Goal: Complete application form

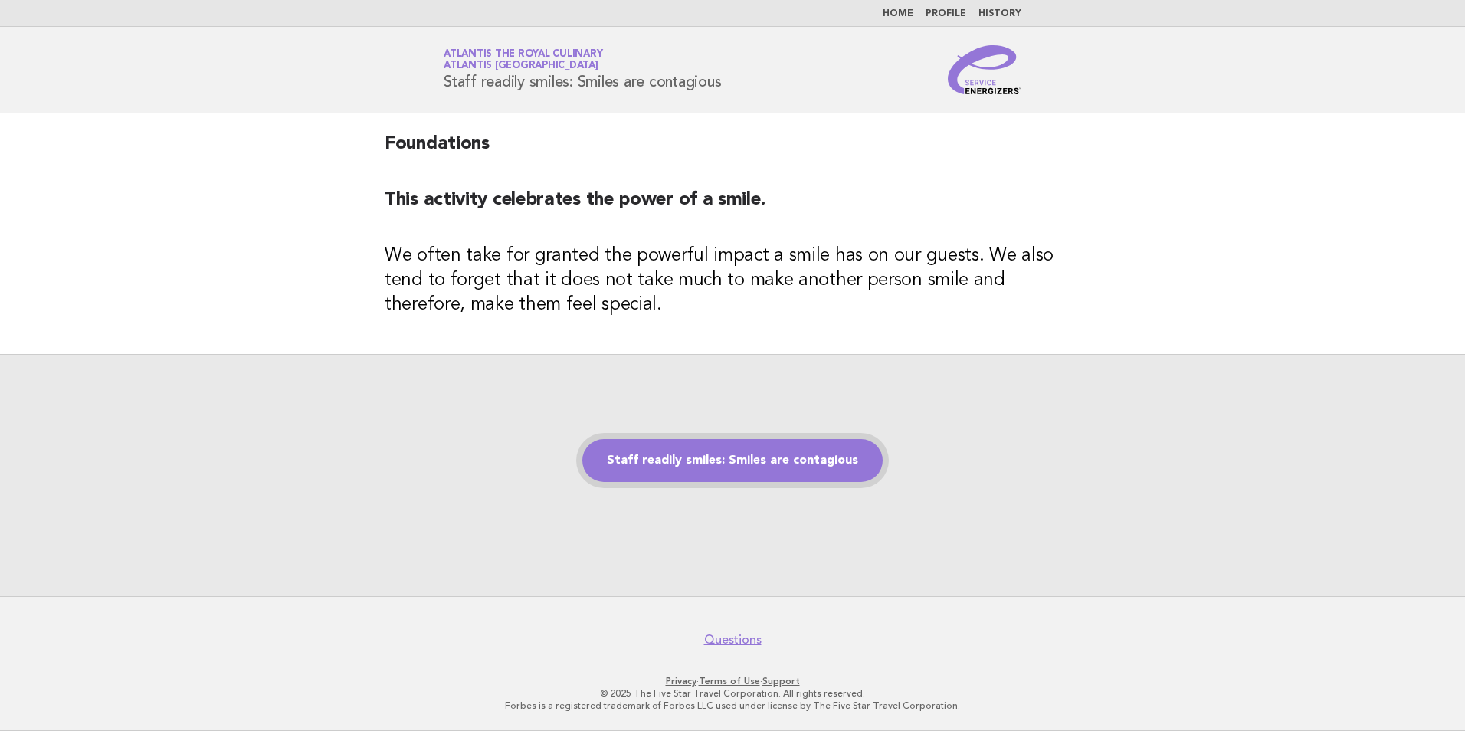
click at [670, 452] on link "Staff readily smiles: Smiles are contagious" at bounding box center [732, 460] width 300 height 43
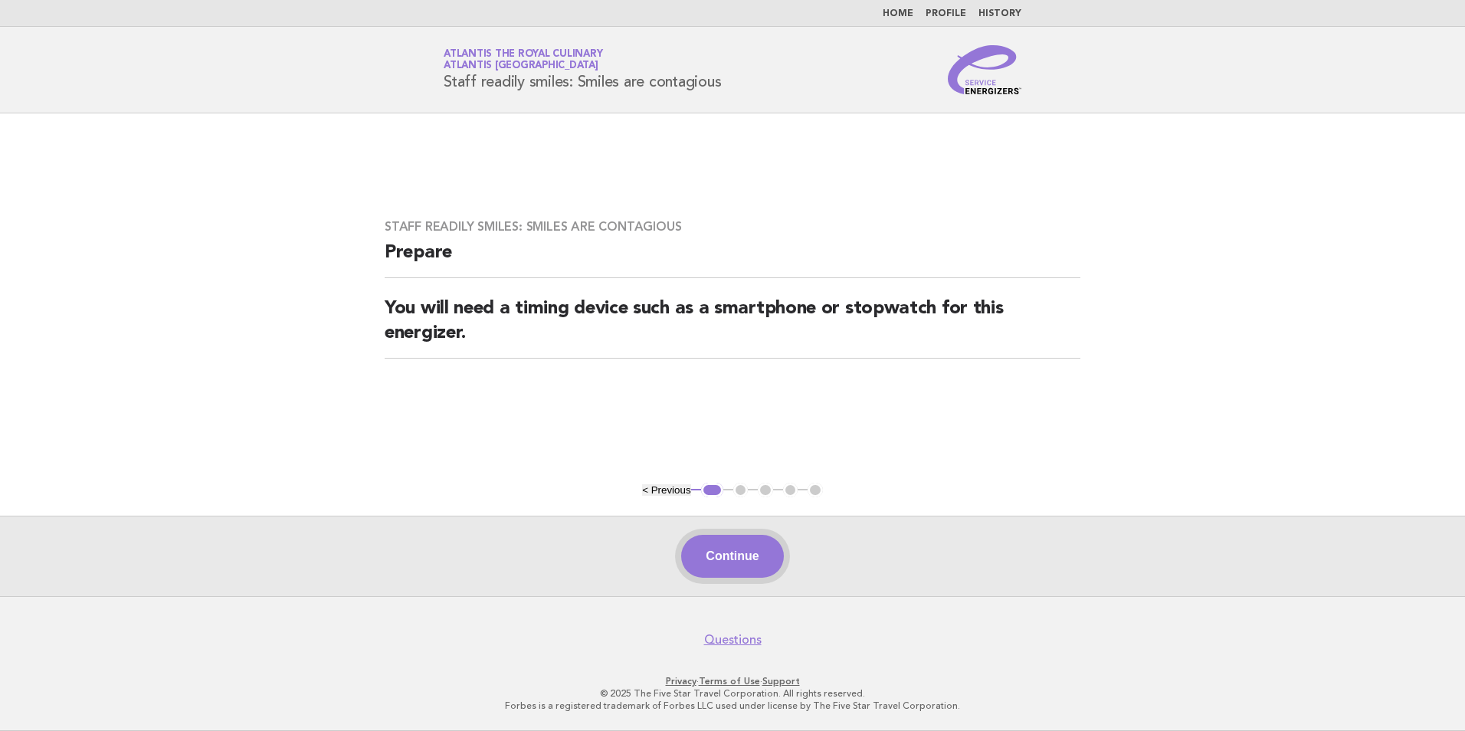
click at [772, 566] on button "Continue" at bounding box center [732, 556] width 102 height 43
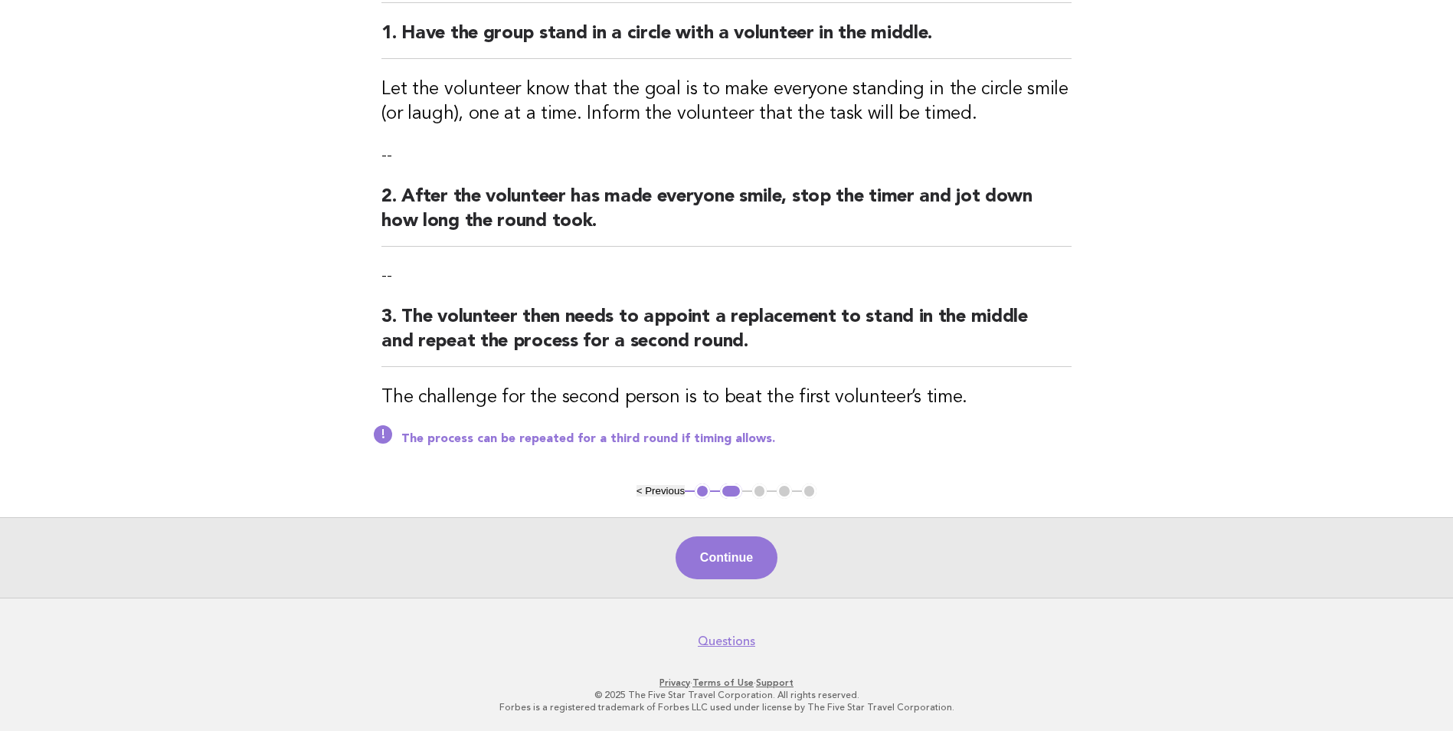
scroll to position [188, 0]
click at [752, 553] on button "Continue" at bounding box center [727, 557] width 102 height 43
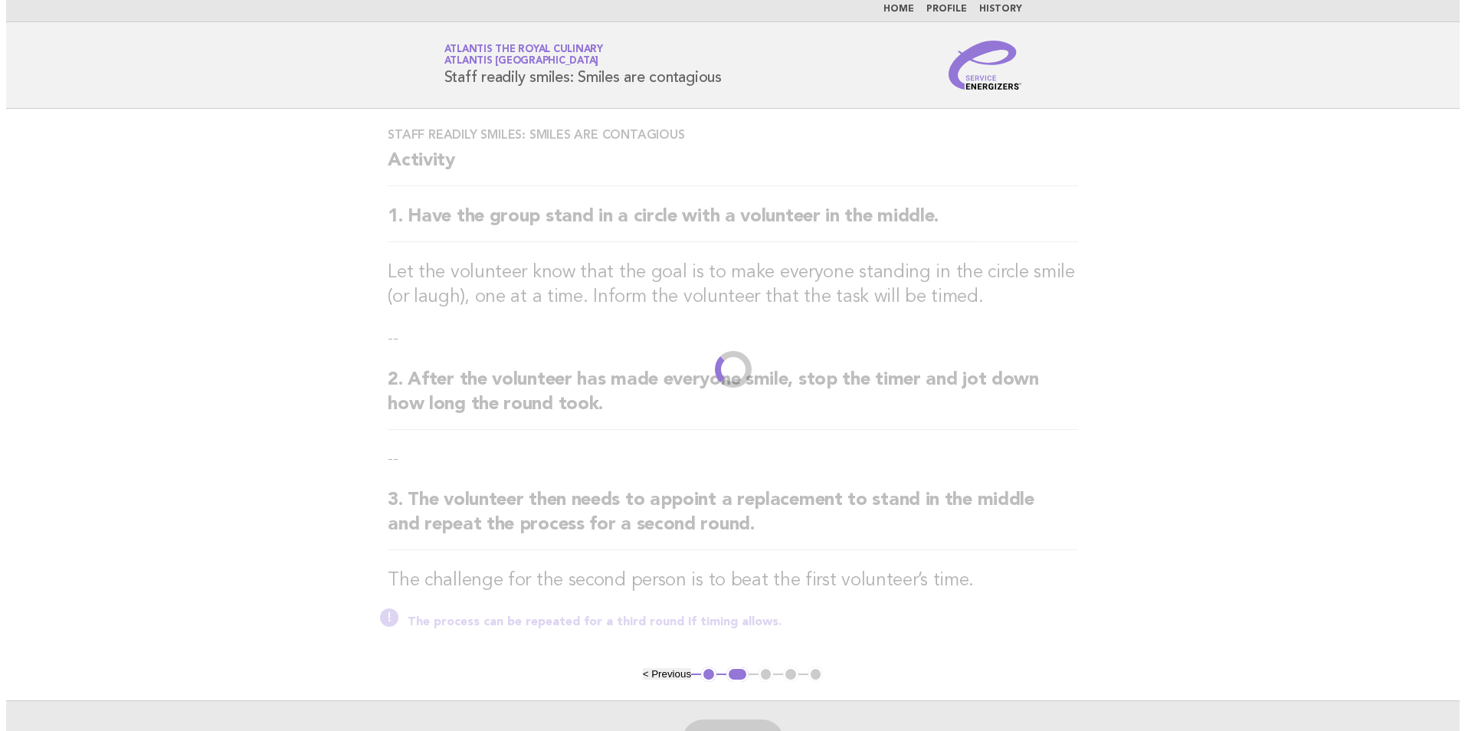
scroll to position [0, 0]
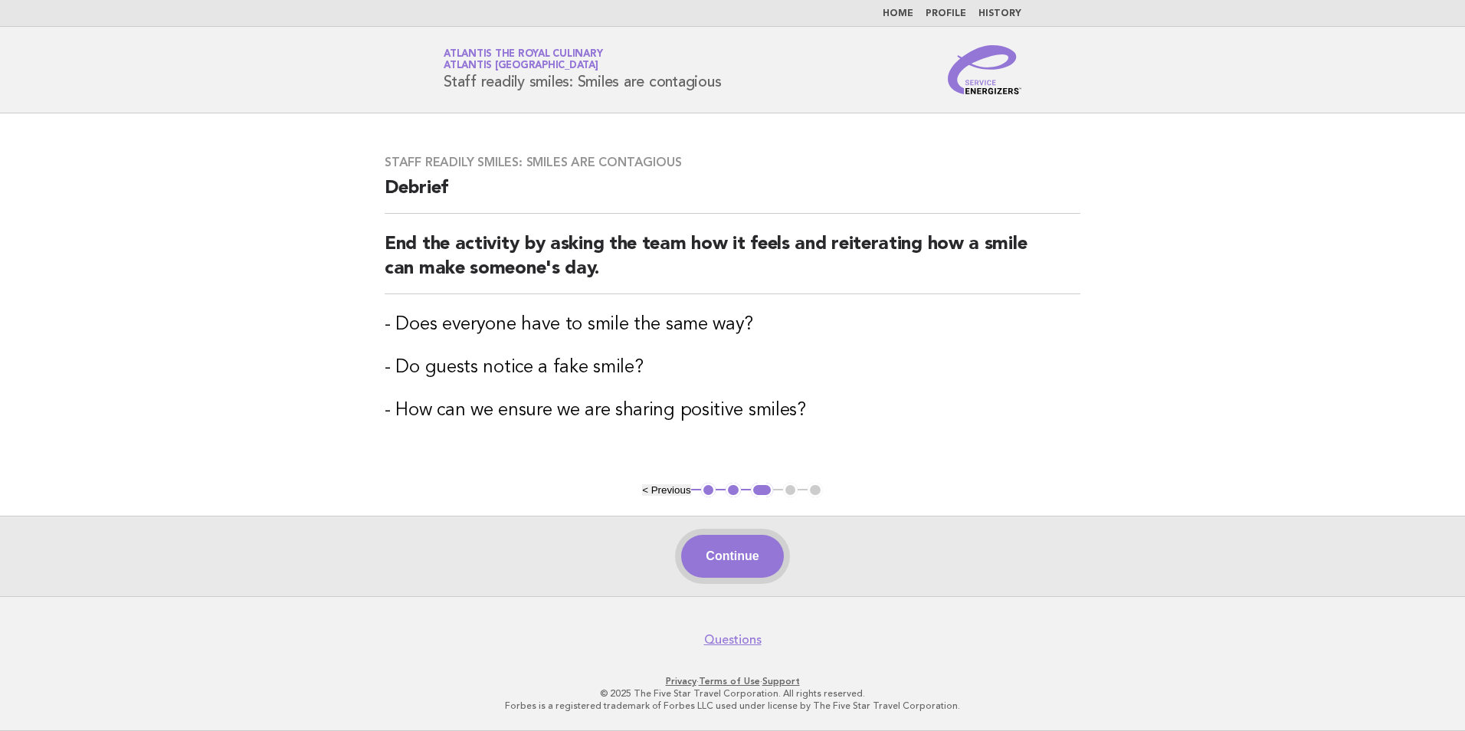
click at [754, 559] on button "Continue" at bounding box center [732, 556] width 102 height 43
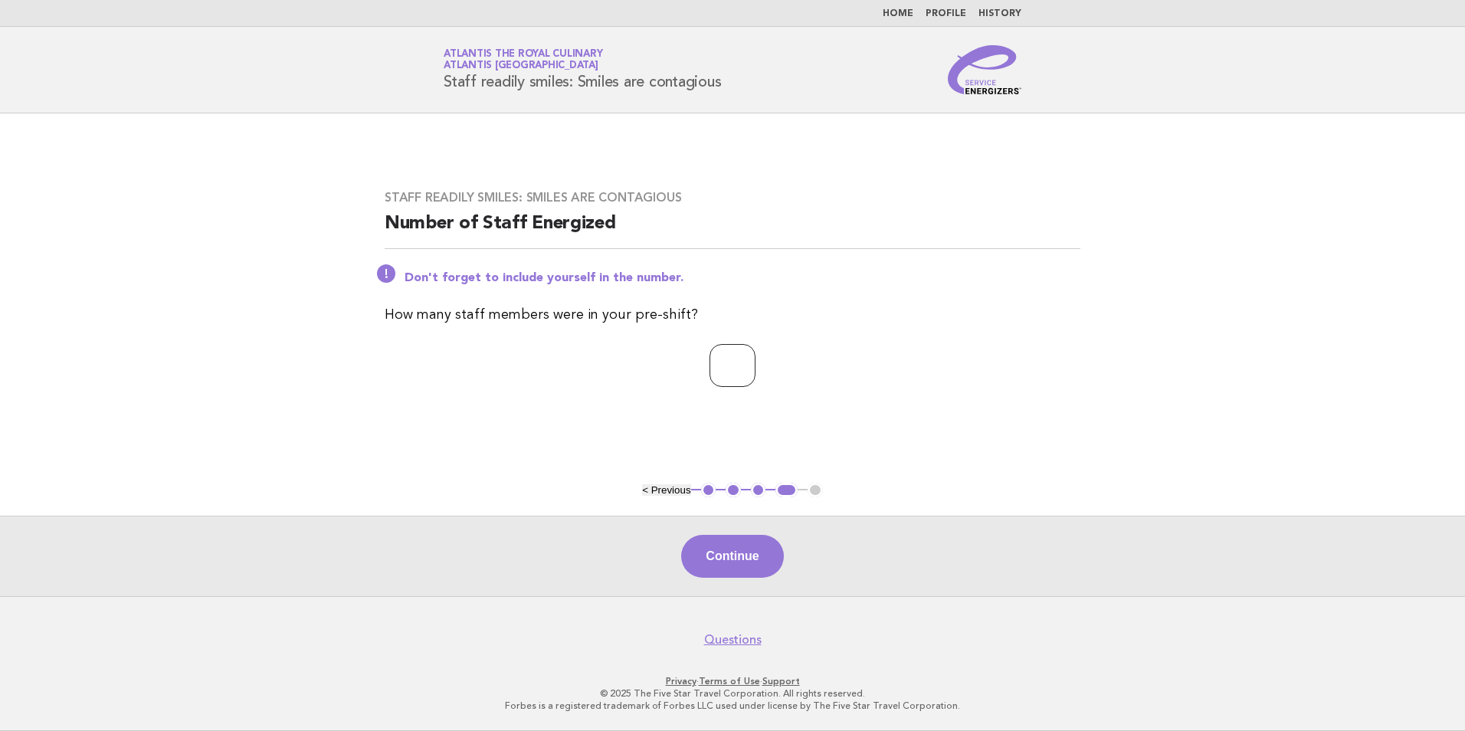
click at [755, 364] on input "*" at bounding box center [732, 365] width 46 height 43
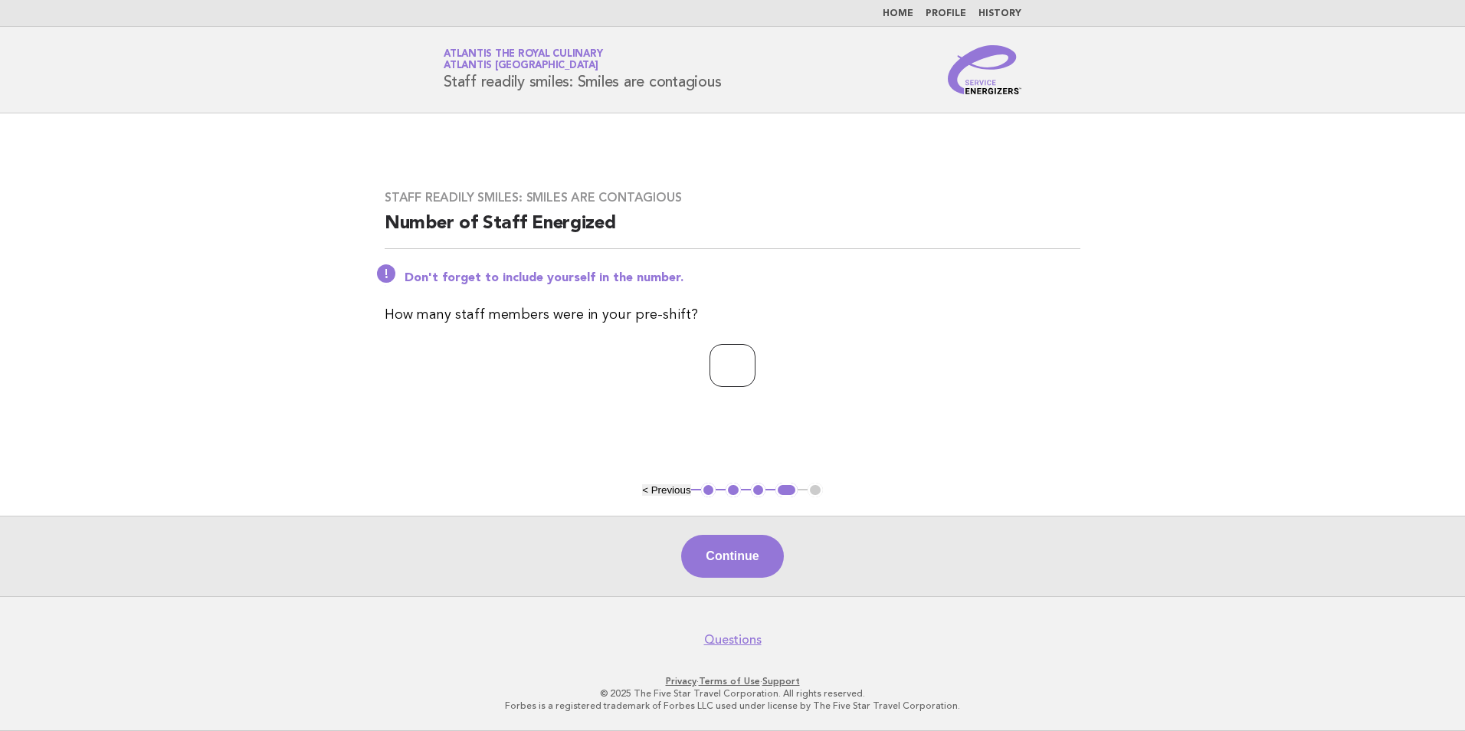
click at [755, 364] on input "*" at bounding box center [732, 365] width 46 height 43
type input "*"
click at [755, 360] on input "*" at bounding box center [732, 365] width 46 height 43
click at [742, 556] on button "Continue" at bounding box center [732, 556] width 102 height 43
